Goal: Transaction & Acquisition: Purchase product/service

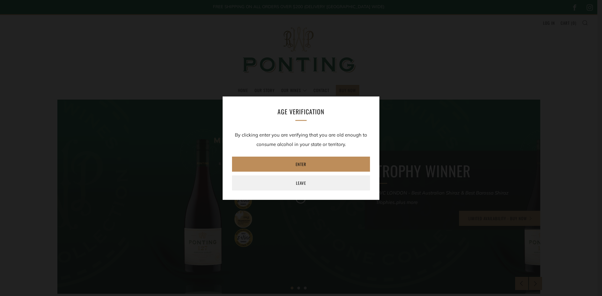
click at [289, 163] on link "Enter" at bounding box center [301, 164] width 138 height 15
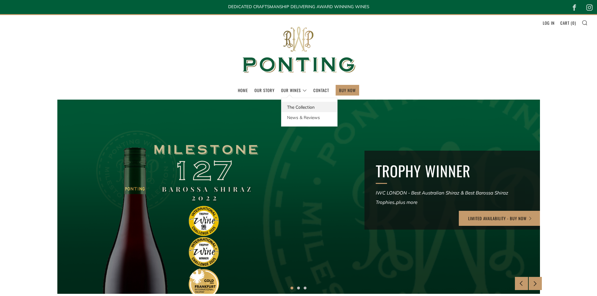
click at [290, 107] on link "The Collection" at bounding box center [310, 107] width 56 height 10
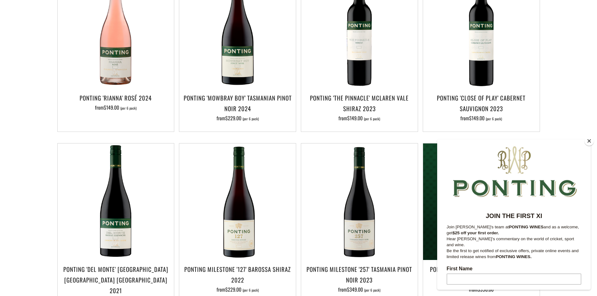
scroll to position [376, 0]
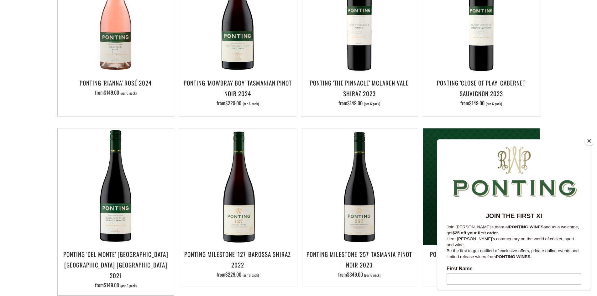
click at [590, 140] on button "Close" at bounding box center [589, 140] width 9 height 9
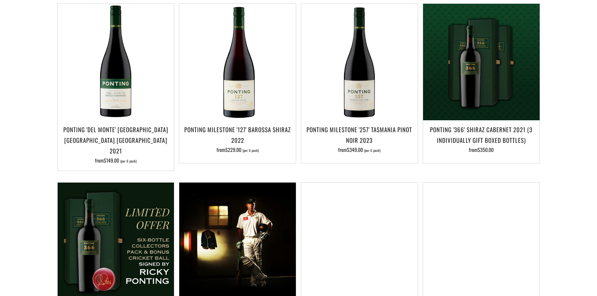
scroll to position [502, 0]
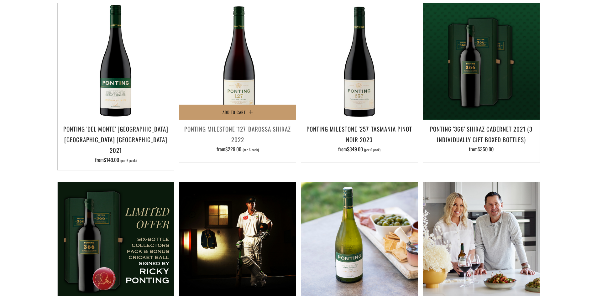
click at [233, 124] on h3 "Ponting Milestone '127' Barossa Shiraz 2022" at bounding box center [237, 134] width 110 height 21
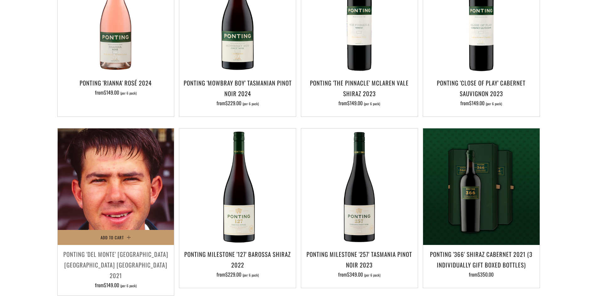
scroll to position [345, 0]
